Goal: Task Accomplishment & Management: Complete application form

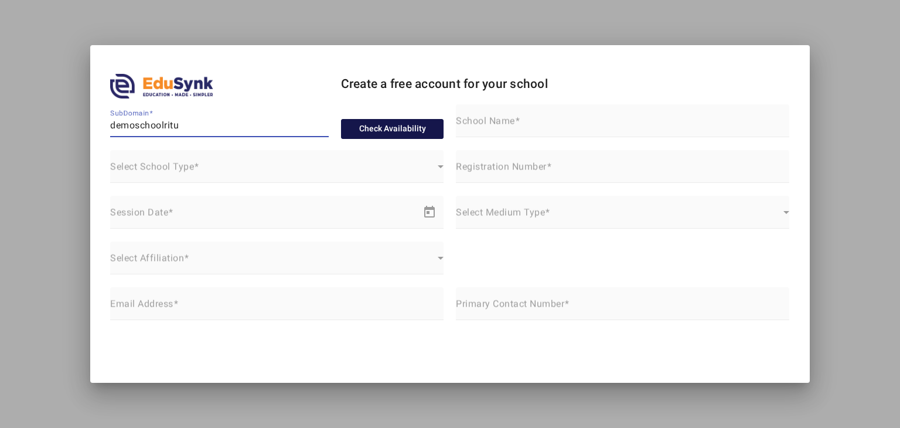
type input "demoschoolritu"
click at [380, 128] on button "Check Availability" at bounding box center [392, 129] width 103 height 20
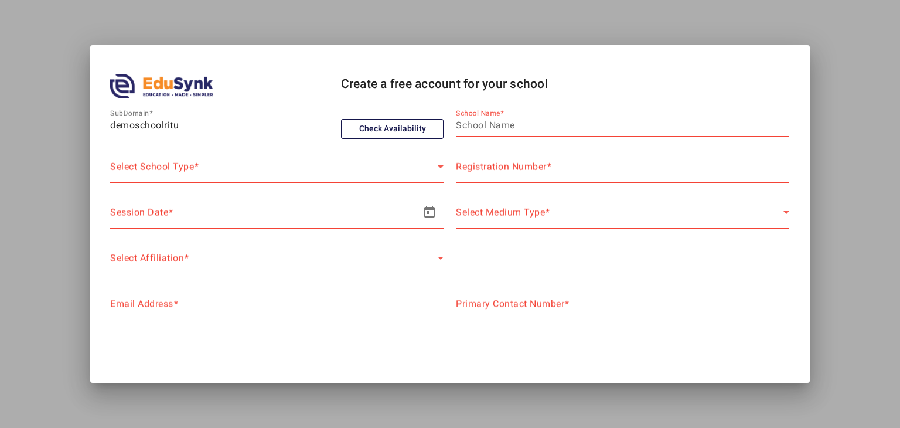
click at [488, 128] on input "School Name" at bounding box center [622, 125] width 333 height 14
type input "D"
click at [488, 128] on input "School Name" at bounding box center [622, 125] width 333 height 14
type input "Modern International School Demo"
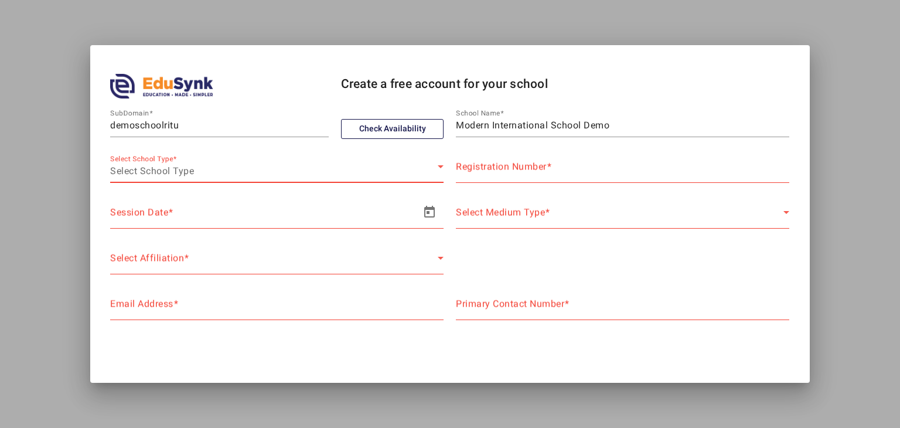
click at [189, 168] on span "Select School Type" at bounding box center [152, 170] width 84 height 11
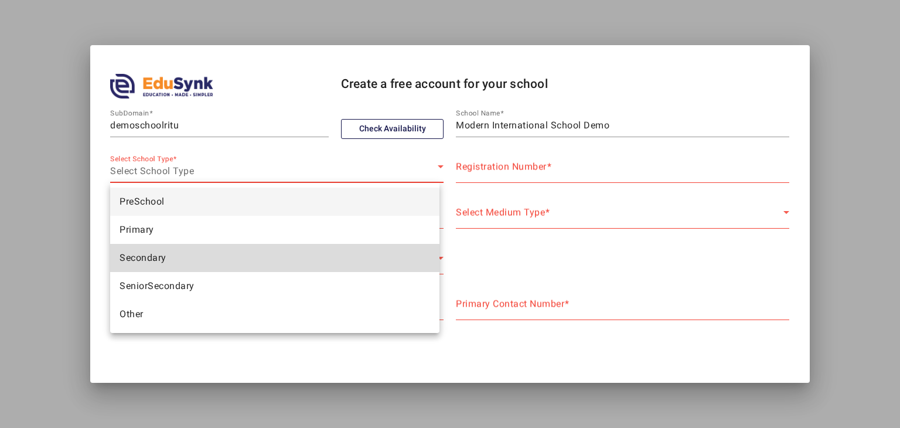
click at [188, 268] on mat-option "Secondary" at bounding box center [274, 258] width 329 height 28
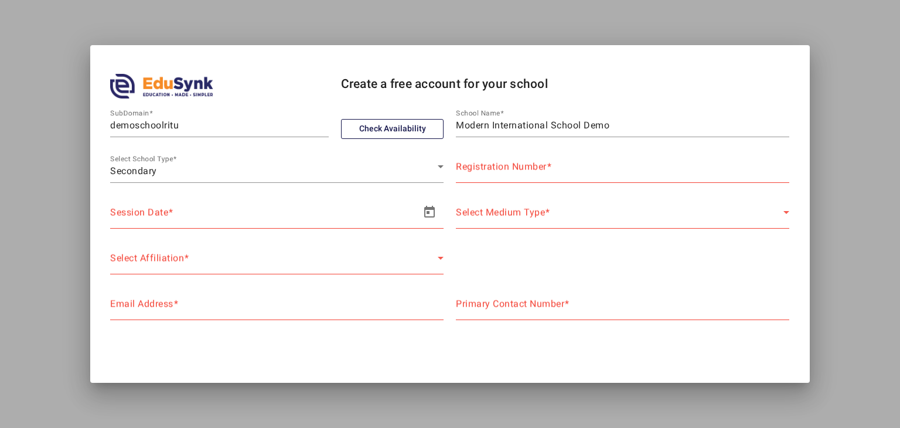
click at [542, 166] on mat-label "Registration Number" at bounding box center [501, 166] width 91 height 11
click at [542, 166] on input "Registration Number" at bounding box center [622, 171] width 333 height 14
type input "NA"
click at [422, 223] on span "Open calendar" at bounding box center [430, 212] width 28 height 28
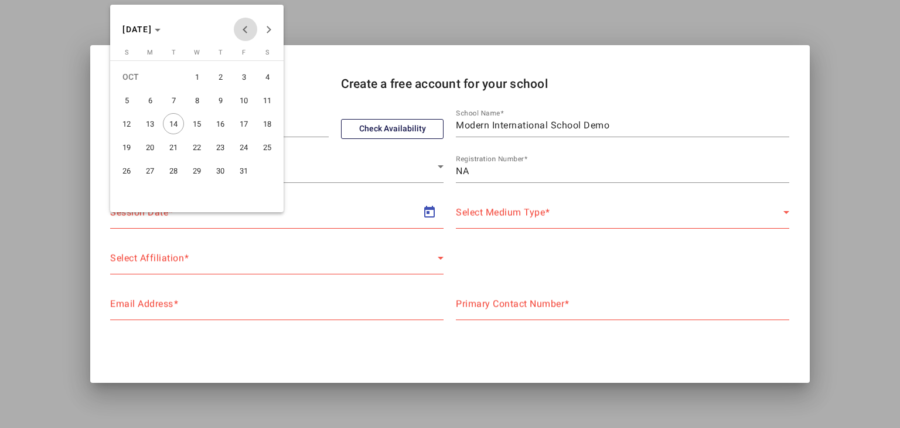
click at [244, 34] on span "Previous month" at bounding box center [245, 29] width 23 height 23
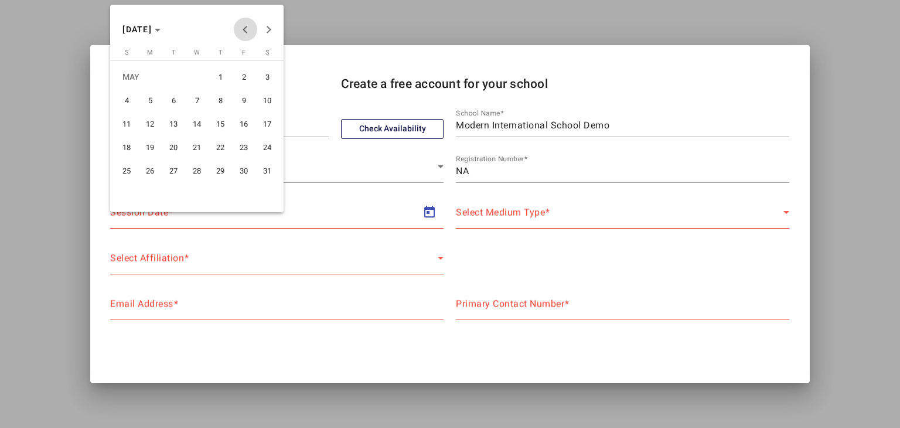
click at [244, 34] on span "Previous month" at bounding box center [245, 29] width 23 height 23
click at [273, 35] on span "Next month" at bounding box center [268, 29] width 23 height 23
click at [173, 96] on span "1" at bounding box center [173, 100] width 21 height 21
type input "[DATE]"
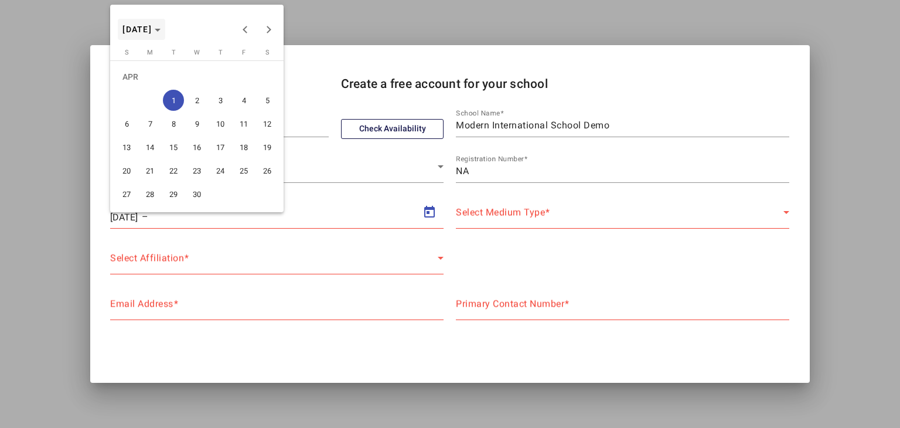
click at [165, 24] on span "Choose month and year" at bounding box center [141, 29] width 47 height 28
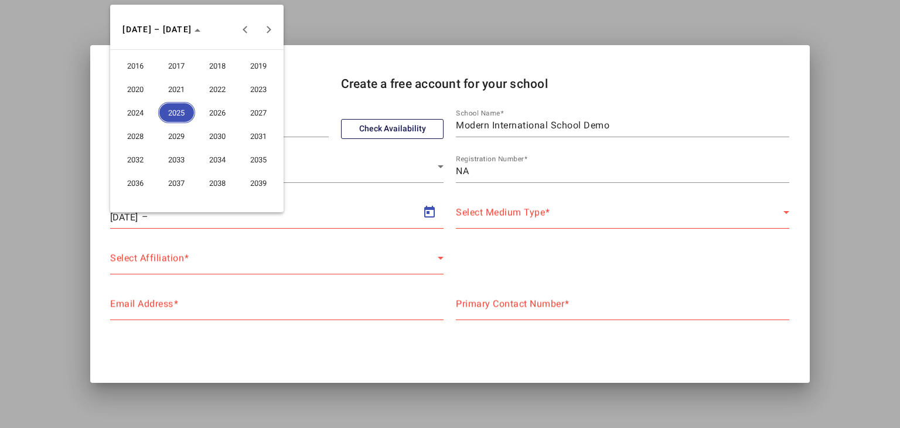
click at [202, 122] on button "2026" at bounding box center [217, 112] width 41 height 23
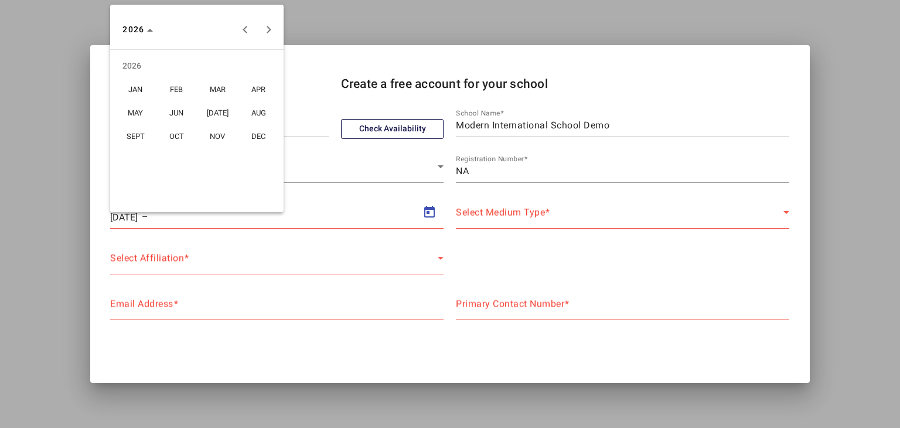
click at [215, 90] on span "MAR" at bounding box center [217, 89] width 37 height 21
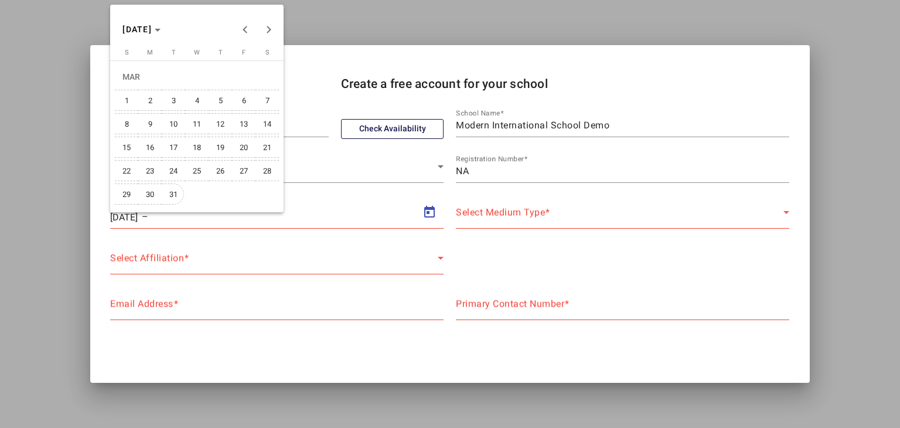
click at [180, 189] on span "31" at bounding box center [173, 193] width 21 height 21
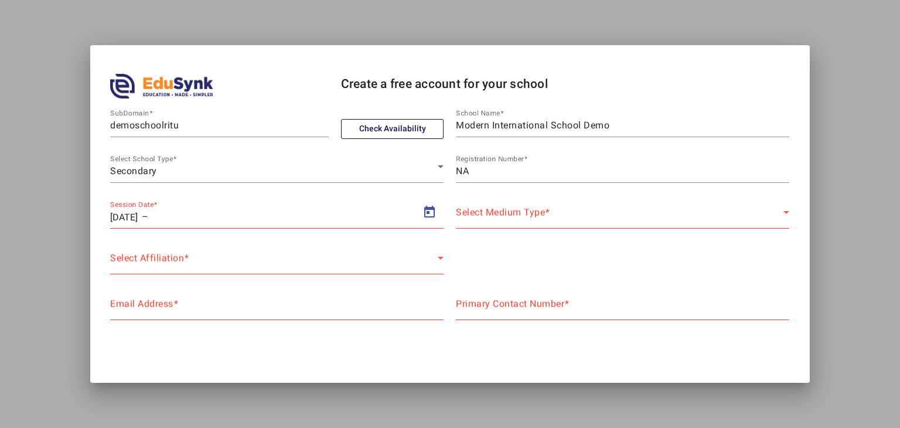
type input "[DATE]"
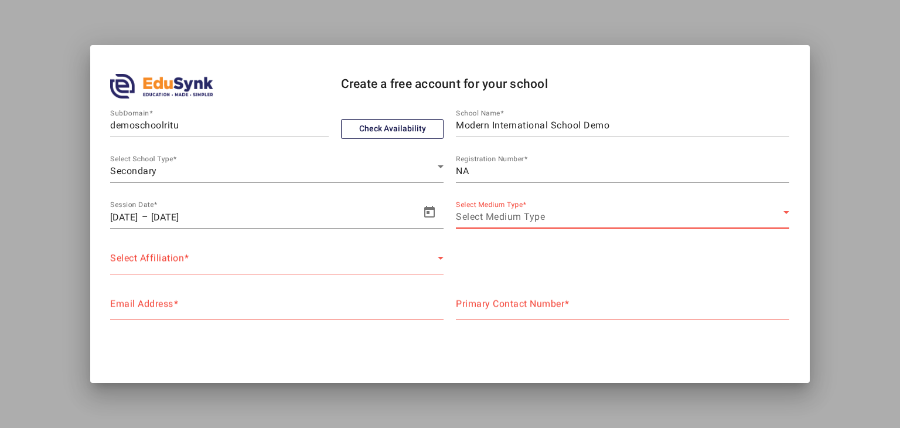
click at [531, 222] on span "Select Medium Type" at bounding box center [500, 216] width 89 height 11
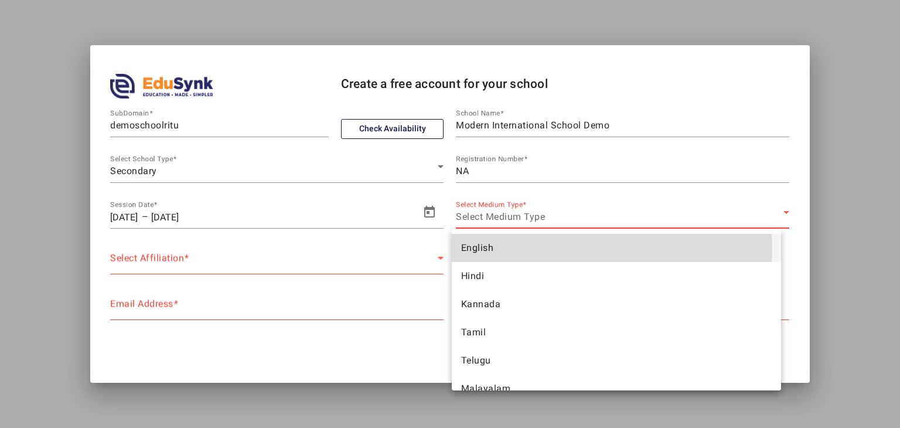
click at [528, 249] on mat-option "English" at bounding box center [616, 248] width 329 height 28
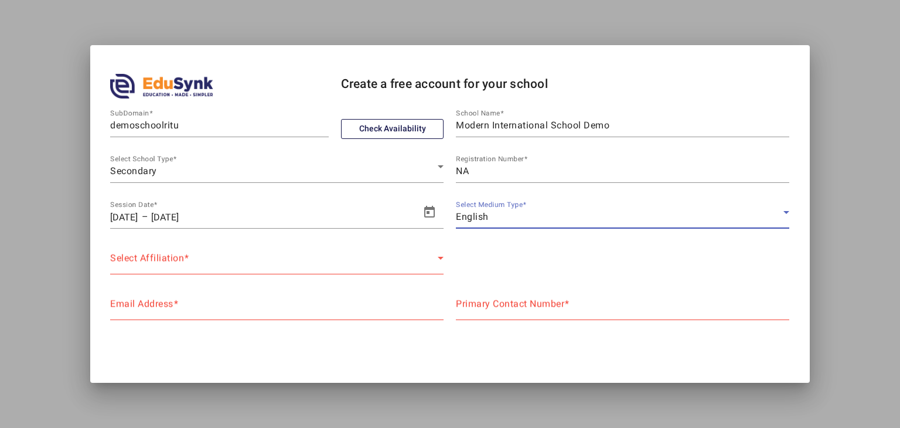
click at [363, 258] on div "Select Affiliation" at bounding box center [274, 263] width 328 height 14
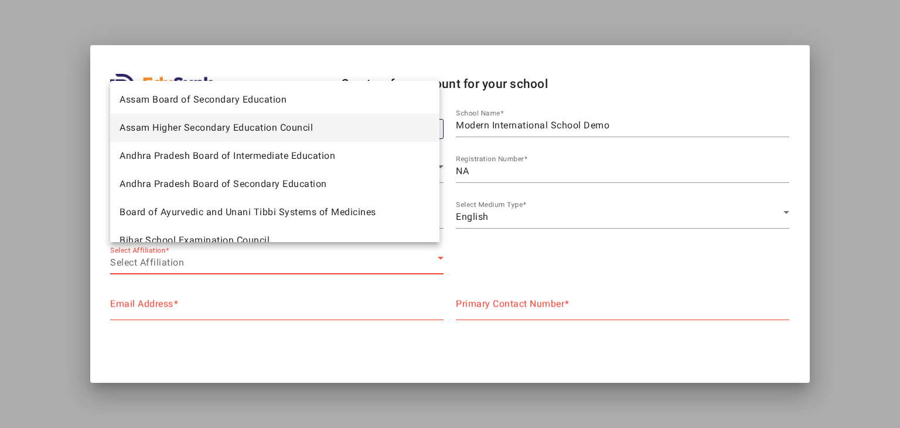
scroll to position [40, 0]
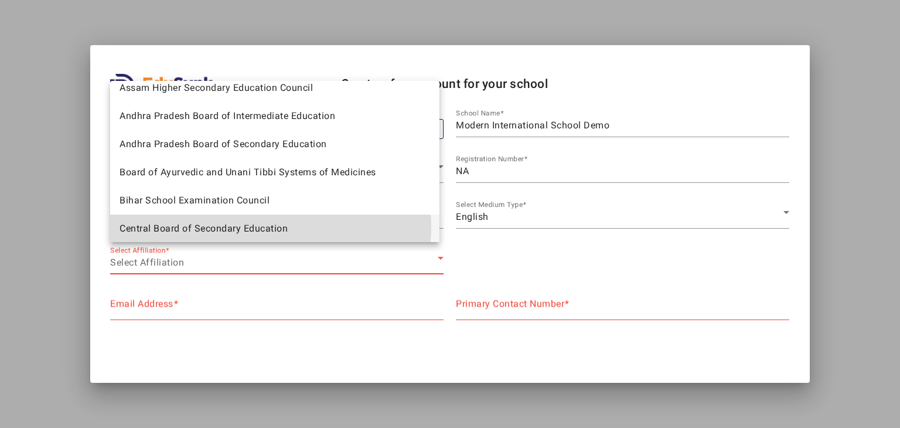
click at [263, 226] on span "Central Board of Secondary Education" at bounding box center [204, 229] width 168 height 14
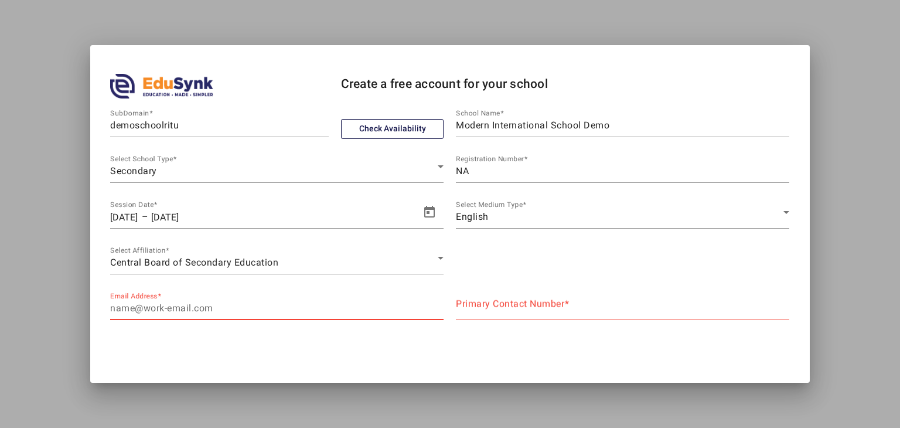
click at [241, 310] on input "Email Address" at bounding box center [276, 308] width 333 height 14
type input "R"
type input "[EMAIL_ADDRESS][DOMAIN_NAME]"
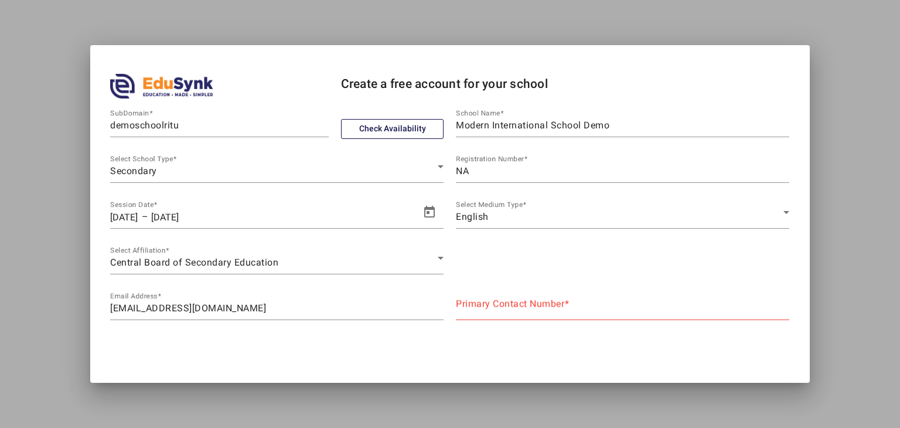
click at [477, 309] on mat-label "Primary Contact Number" at bounding box center [510, 303] width 108 height 11
click at [477, 309] on input "Primary Contact Number" at bounding box center [622, 308] width 333 height 14
type input "9773373521"
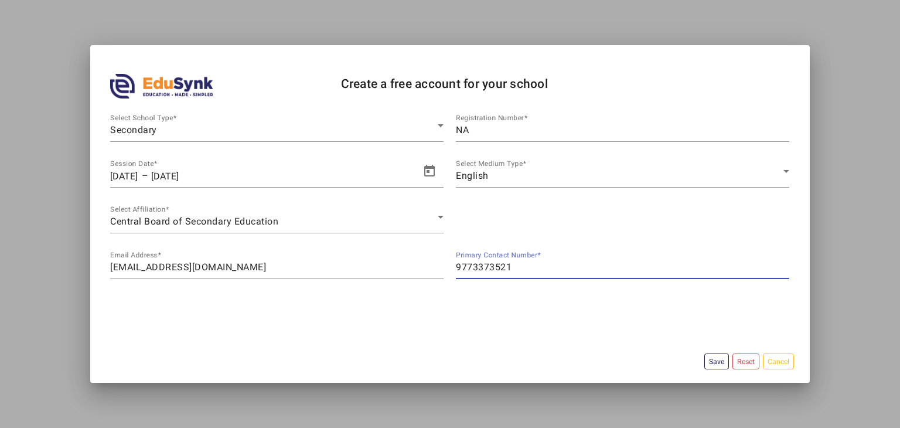
click at [479, 267] on input "9773373521" at bounding box center [622, 267] width 333 height 14
type input "2134546789"
click at [704, 356] on button "Save" at bounding box center [716, 361] width 25 height 16
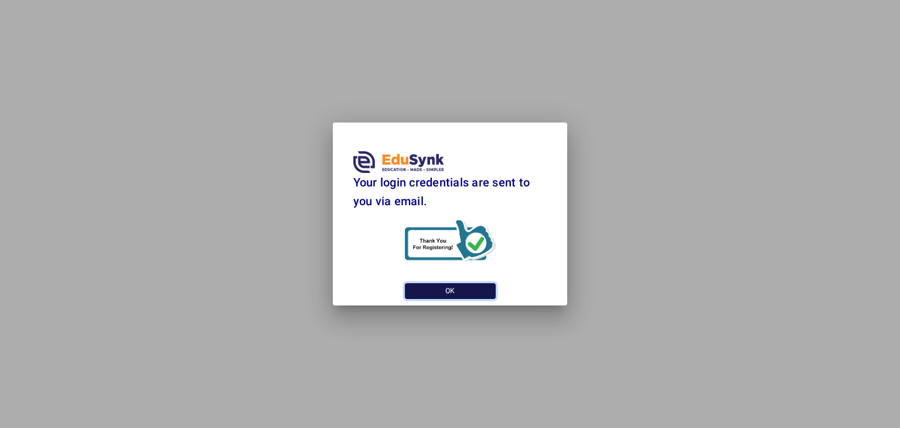
click at [464, 291] on button "OK" at bounding box center [450, 291] width 91 height 16
